Goal: Check status: Check status

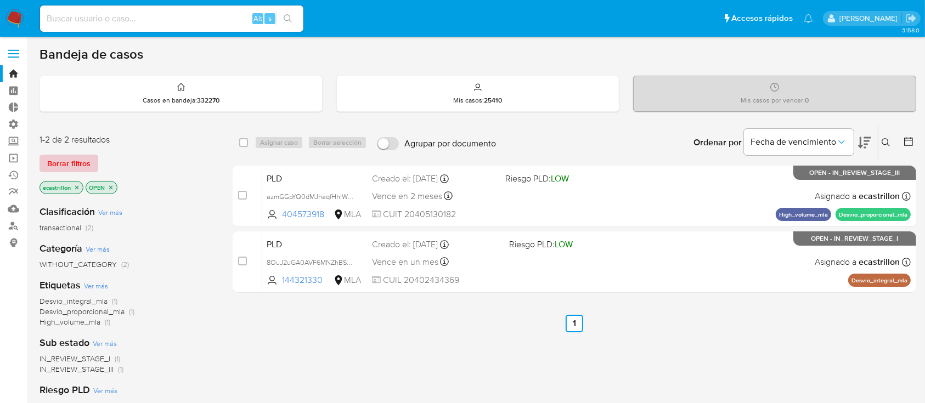
click at [75, 162] on span "Borrar filtros" at bounding box center [68, 163] width 43 height 15
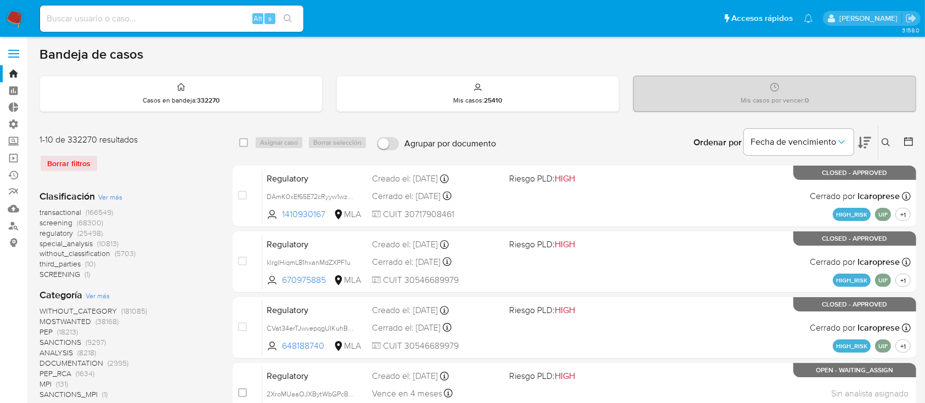
click at [134, 22] on input at bounding box center [171, 19] width 263 height 14
paste input "U1Xv0dzBtCWm5BGBqipZVoni"
type input "U1Xv0dzBtCWm5BGBqipZVoni"
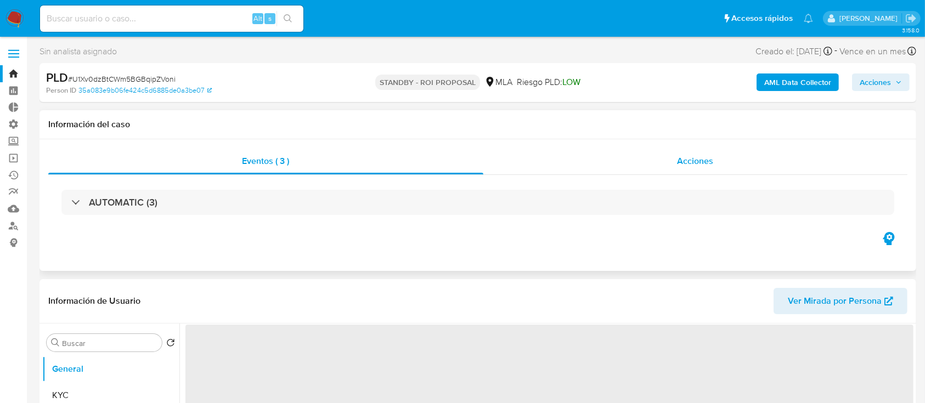
click at [725, 148] on div "Acciones" at bounding box center [695, 161] width 424 height 26
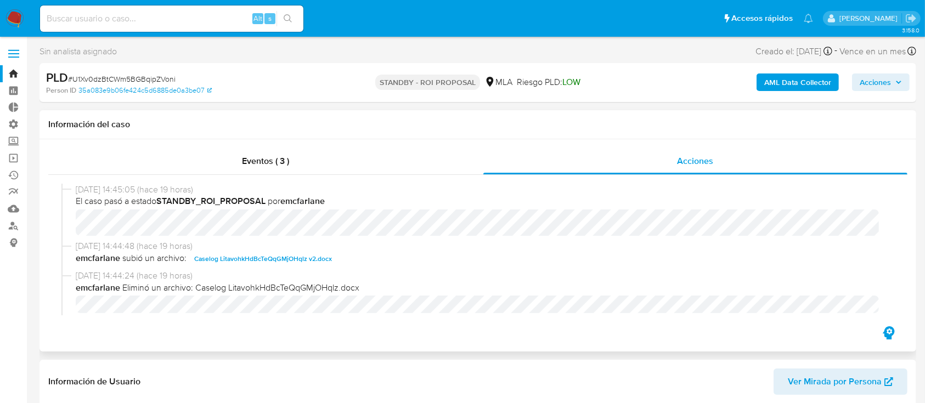
select select "10"
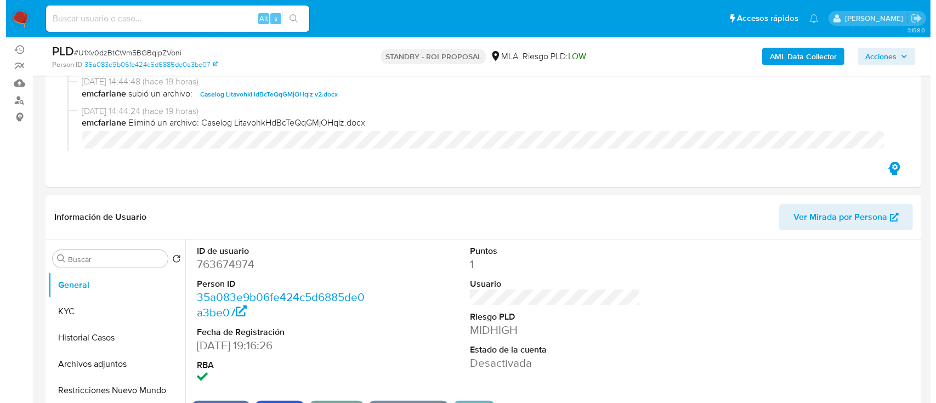
scroll to position [146, 0]
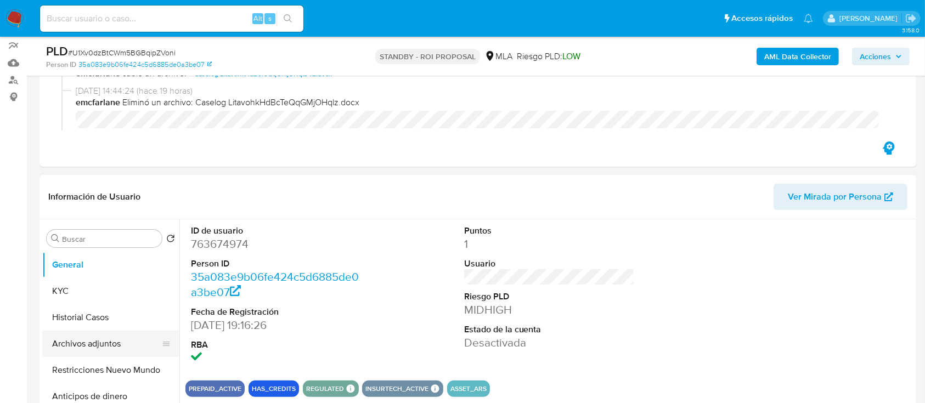
click at [89, 347] on button "Archivos adjuntos" at bounding box center [106, 344] width 128 height 26
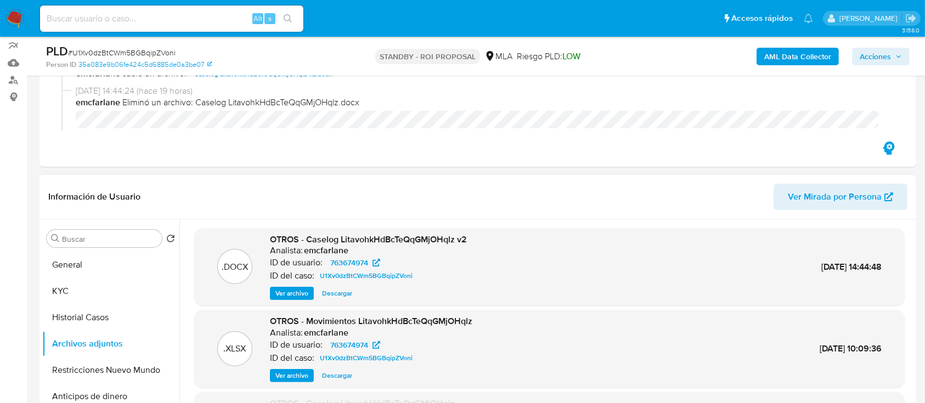
click at [292, 294] on span "Ver archivo" at bounding box center [291, 293] width 33 height 11
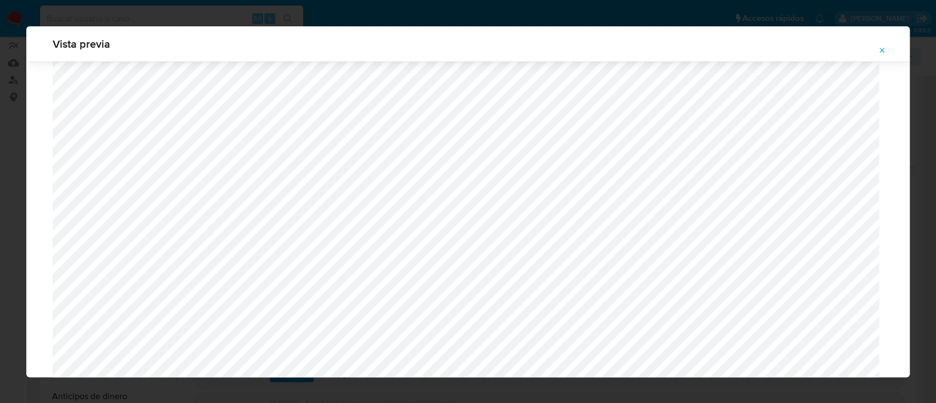
scroll to position [782, 0]
click at [881, 52] on icon "Attachment preview" at bounding box center [882, 50] width 5 height 5
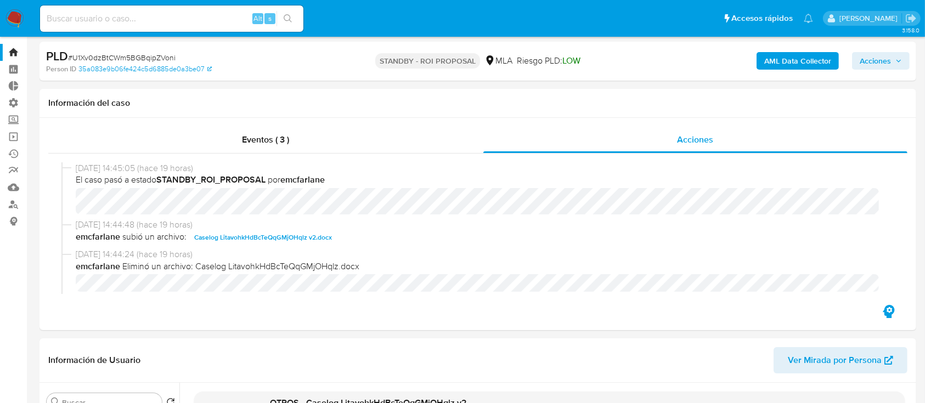
scroll to position [0, 0]
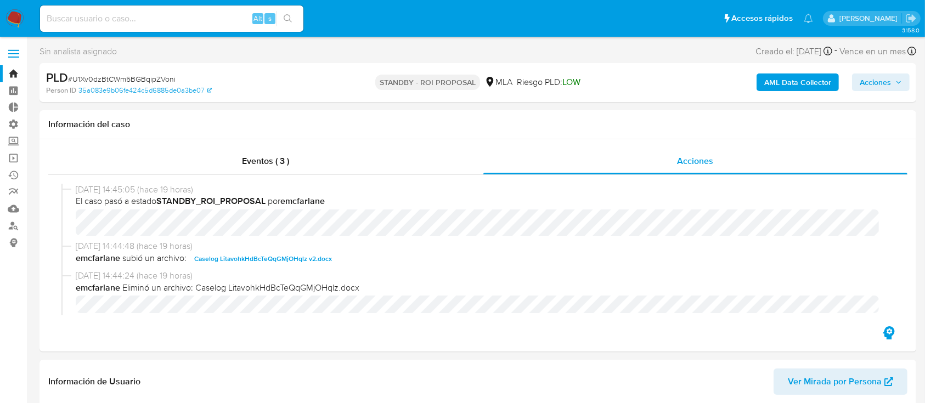
click at [13, 69] on link "Bandeja" at bounding box center [65, 73] width 131 height 17
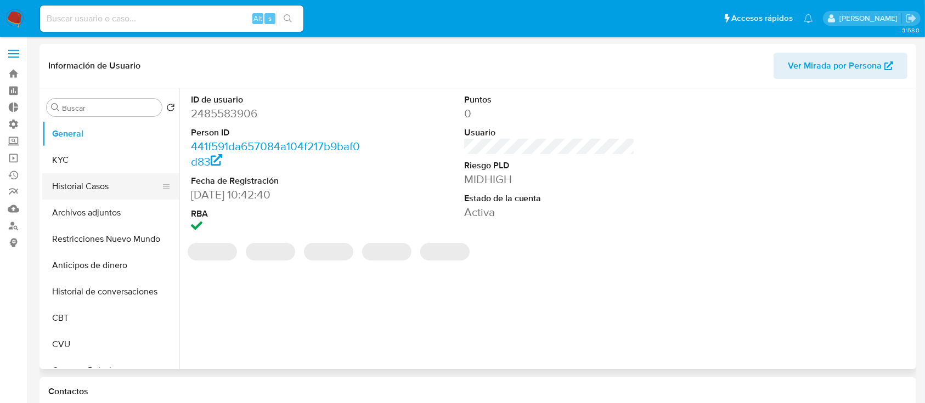
select select "10"
click at [45, 159] on button "KYC" at bounding box center [106, 160] width 128 height 26
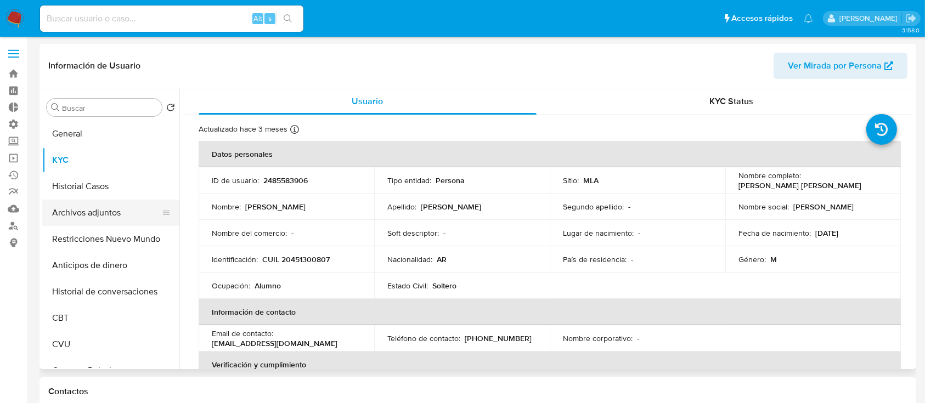
click at [77, 209] on button "Archivos adjuntos" at bounding box center [106, 213] width 128 height 26
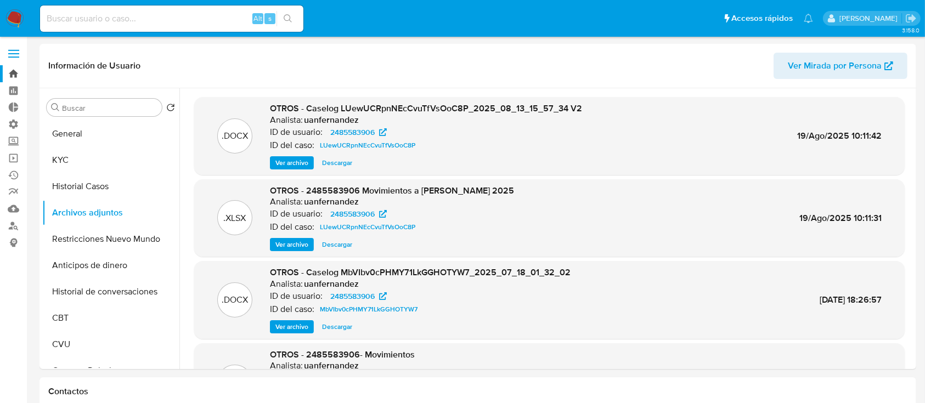
click at [21, 75] on link "Bandeja" at bounding box center [65, 73] width 131 height 17
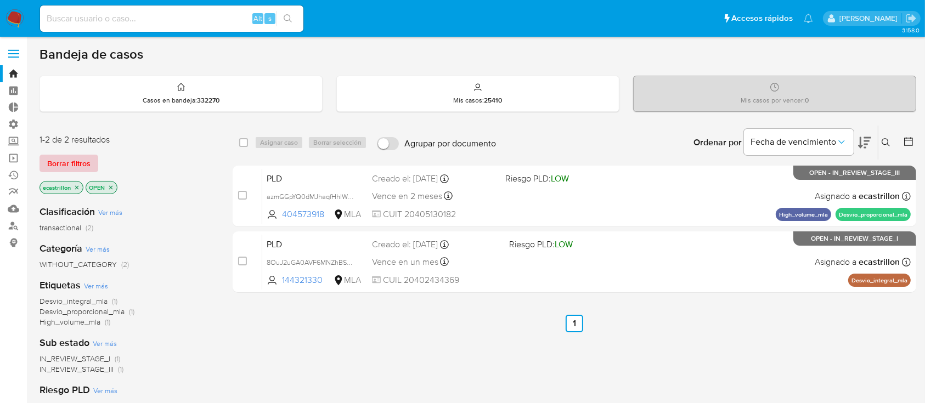
click at [79, 161] on span "Borrar filtros" at bounding box center [68, 163] width 43 height 15
click at [61, 160] on span "Borrar filtros" at bounding box center [68, 163] width 43 height 15
